Goal: Task Accomplishment & Management: Use online tool/utility

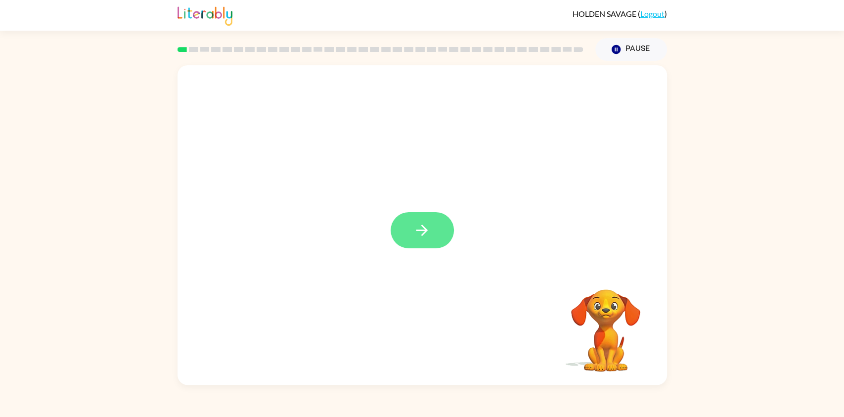
click at [419, 230] on icon "button" at bounding box center [421, 229] width 17 height 17
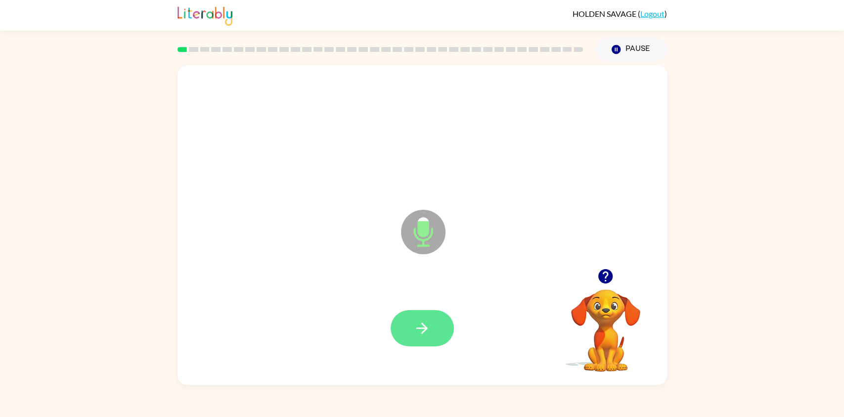
click at [416, 328] on icon "button" at bounding box center [421, 327] width 17 height 17
click at [413, 330] on icon "button" at bounding box center [421, 327] width 17 height 17
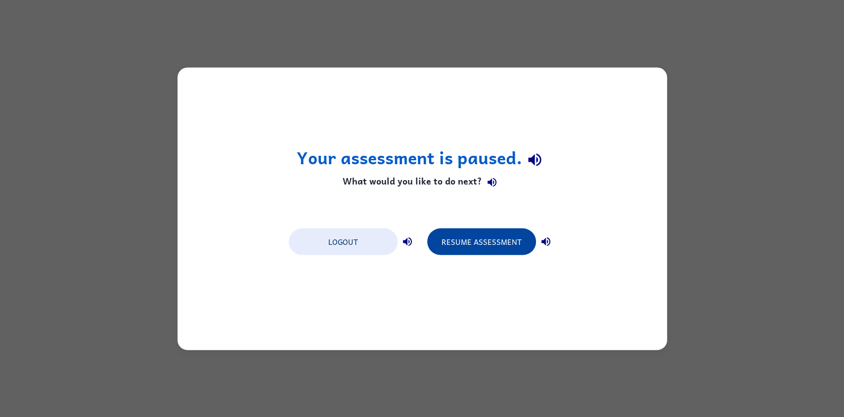
click at [501, 248] on button "Resume Assessment" at bounding box center [481, 241] width 109 height 27
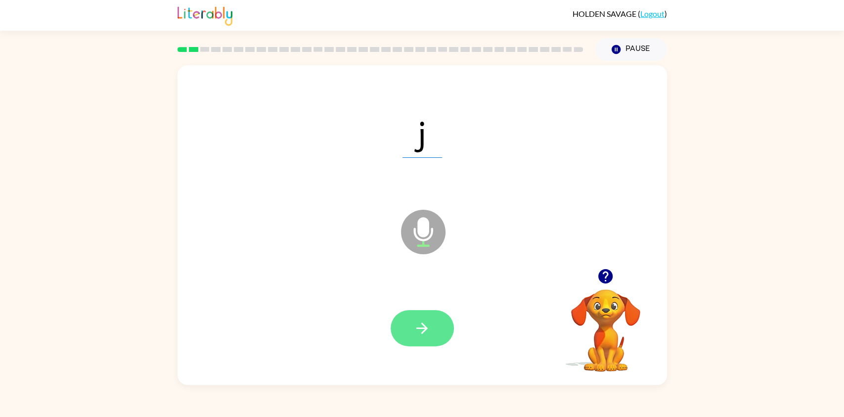
click at [421, 324] on icon "button" at bounding box center [421, 327] width 11 height 11
click at [426, 331] on icon "button" at bounding box center [421, 327] width 11 height 11
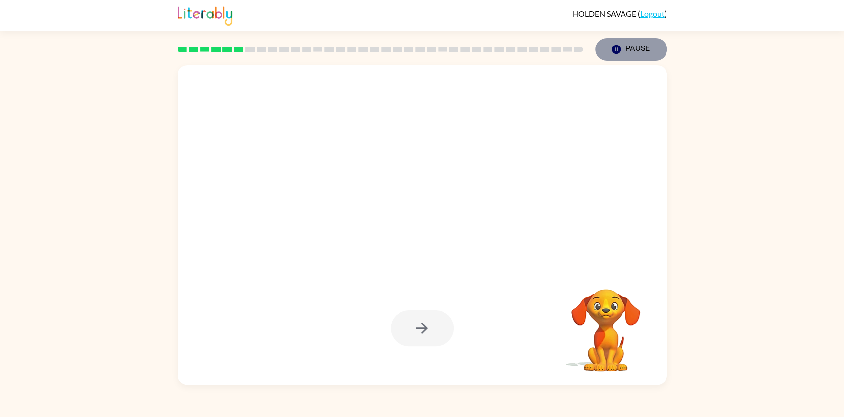
click at [617, 48] on icon "Pause" at bounding box center [615, 49] width 11 height 11
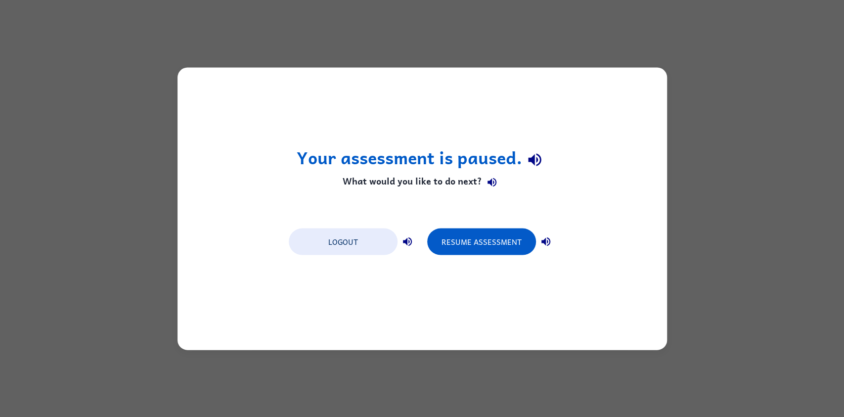
click at [617, 48] on div "Your assessment is paused. What would you like to do next? Logout Resume Assess…" at bounding box center [422, 208] width 844 height 417
drag, startPoint x: 617, startPoint y: 48, endPoint x: 599, endPoint y: 60, distance: 21.7
click at [617, 37] on div "Your assessment is paused. What would you like to do next? Logout Resume Assess…" at bounding box center [422, 208] width 844 height 417
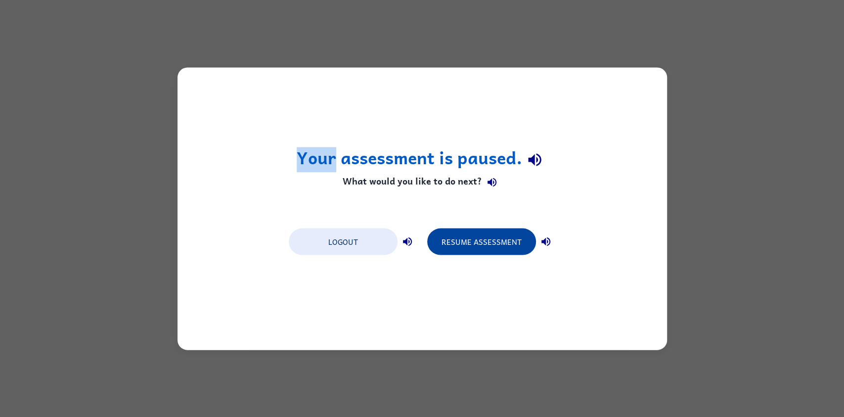
click at [505, 236] on button "Resume Assessment" at bounding box center [481, 241] width 109 height 27
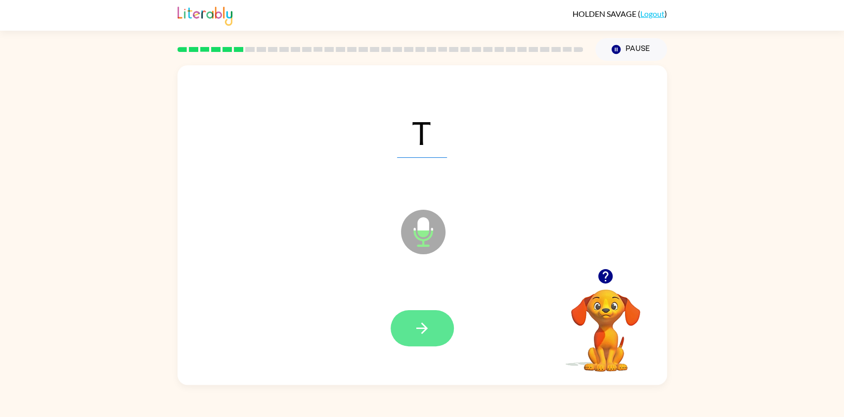
click at [433, 328] on button "button" at bounding box center [421, 328] width 63 height 36
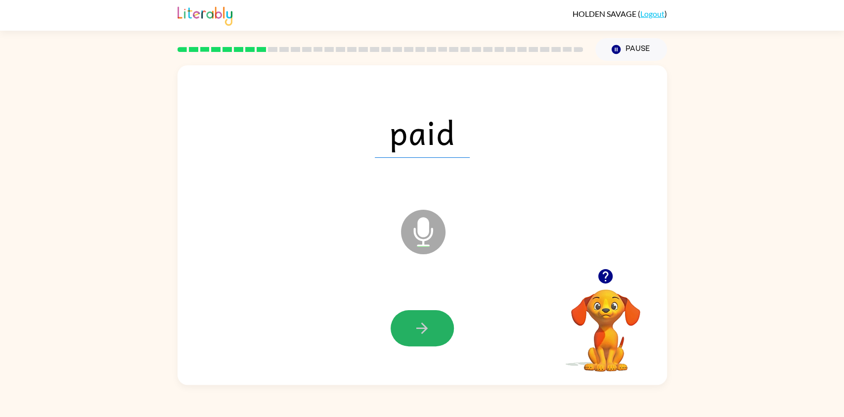
click at [419, 326] on icon "button" at bounding box center [421, 327] width 17 height 17
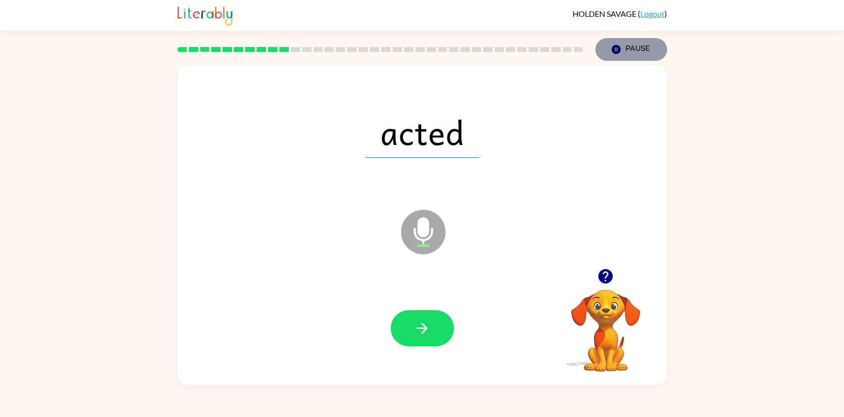
click at [612, 55] on icon "Pause" at bounding box center [615, 49] width 11 height 11
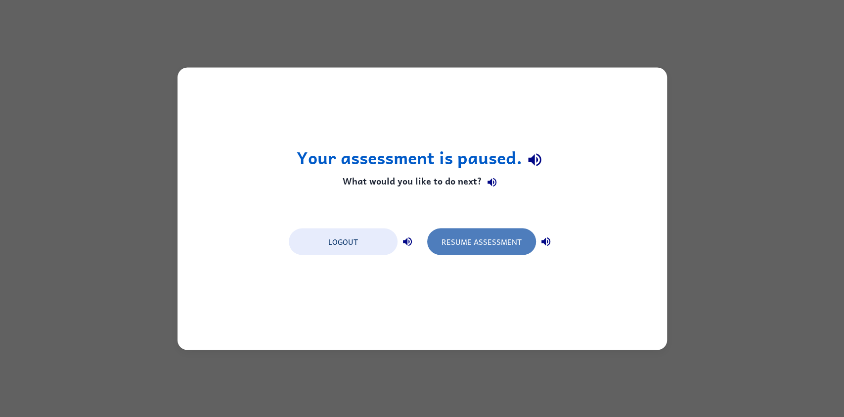
click at [510, 239] on button "Resume Assessment" at bounding box center [481, 241] width 109 height 27
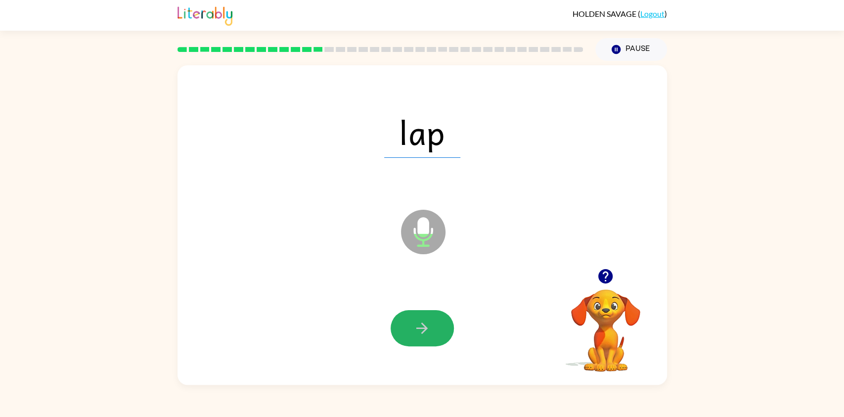
click at [427, 324] on icon "button" at bounding box center [421, 327] width 17 height 17
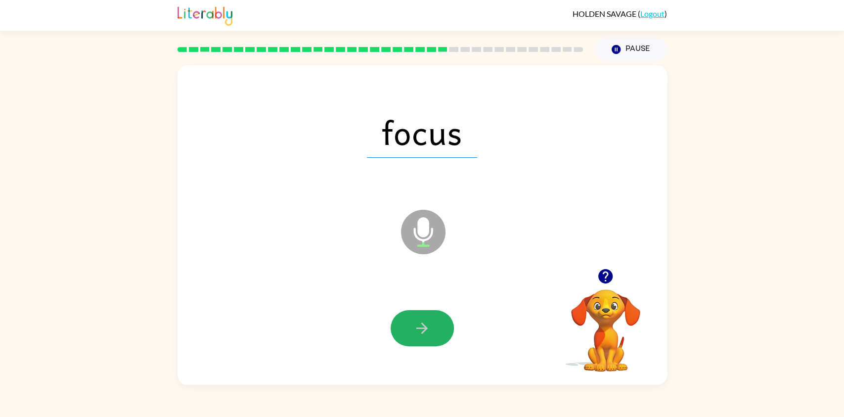
click at [427, 324] on icon "button" at bounding box center [421, 327] width 17 height 17
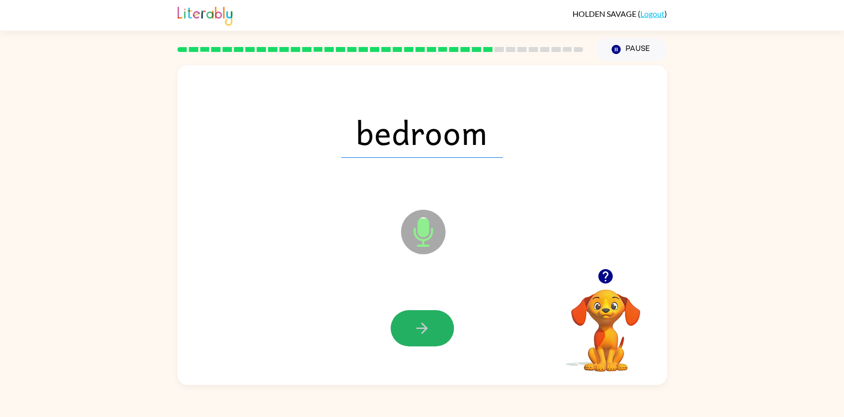
click at [427, 324] on icon "button" at bounding box center [421, 327] width 17 height 17
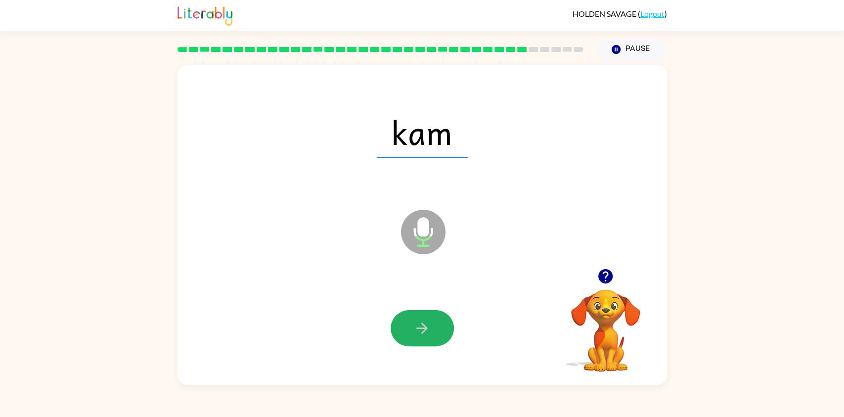
click at [427, 324] on icon "button" at bounding box center [421, 327] width 17 height 17
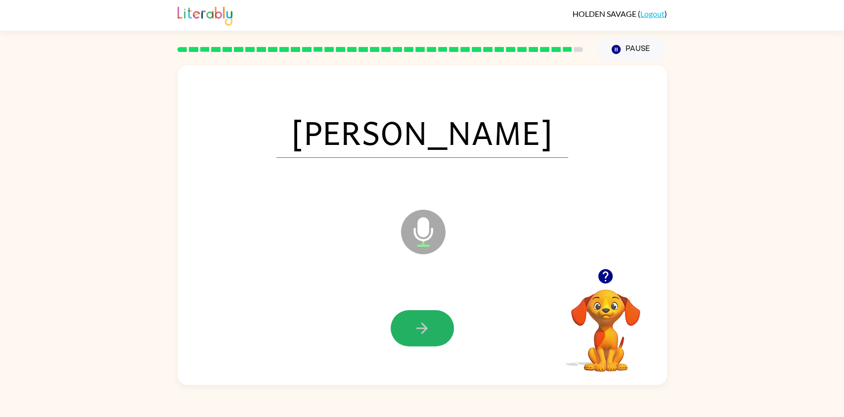
click at [427, 324] on icon "button" at bounding box center [421, 327] width 17 height 17
